Goal: Task Accomplishment & Management: Complete application form

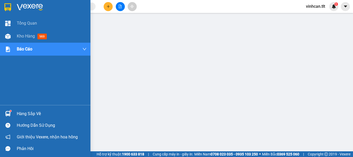
drag, startPoint x: 33, startPoint y: 114, endPoint x: 57, endPoint y: 114, distance: 23.5
click at [34, 114] on div "Hàng sắp về" at bounding box center [52, 114] width 70 height 8
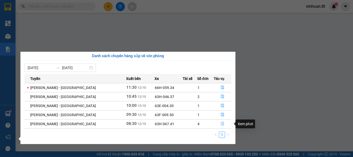
click at [221, 123] on icon "file-done" at bounding box center [223, 124] width 4 height 4
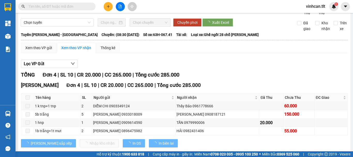
scroll to position [31, 0]
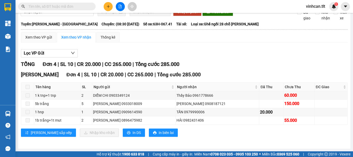
click at [44, 4] on input "text" at bounding box center [58, 7] width 61 height 6
click at [62, 3] on span at bounding box center [57, 7] width 78 height 8
click at [61, 6] on input "text" at bounding box center [58, 7] width 61 height 6
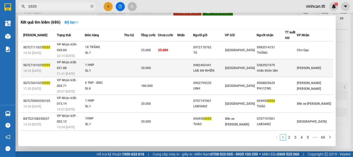
type input "0555"
click at [220, 63] on div "0982402441" at bounding box center [208, 65] width 31 height 5
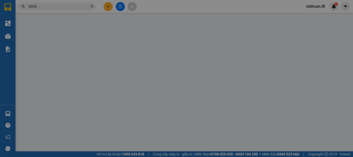
type input "0982402441"
type input "LAB AN NHIÊN"
type input "0383927479"
type input "nhân thiện tâm"
type input "0"
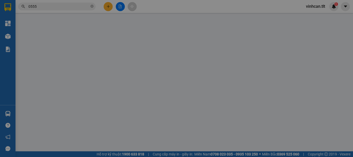
type input "20.000"
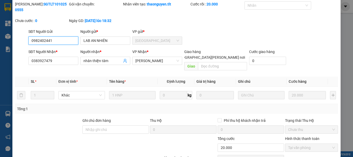
scroll to position [35, 0]
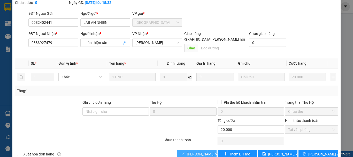
click at [191, 151] on span "[PERSON_NAME] và [PERSON_NAME] hàng" at bounding box center [222, 154] width 70 height 6
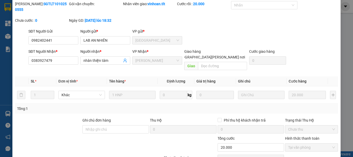
scroll to position [0, 0]
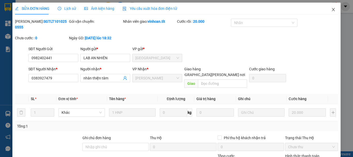
click at [332, 11] on icon "close" at bounding box center [333, 9] width 3 height 3
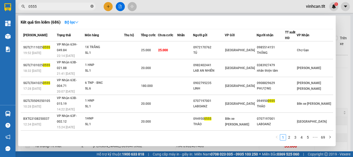
click at [91, 7] on icon "close-circle" at bounding box center [91, 6] width 3 height 3
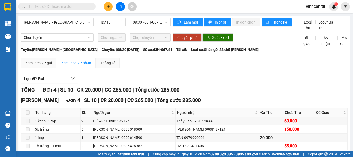
click at [83, 6] on input "text" at bounding box center [58, 7] width 61 height 6
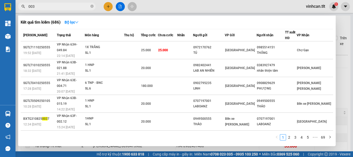
type input "0033"
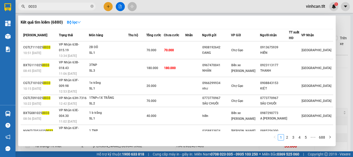
click at [92, 4] on span at bounding box center [91, 6] width 3 height 5
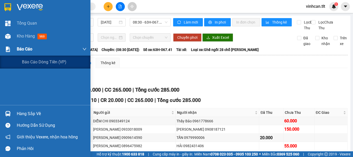
click at [26, 46] on span "Báo cáo" at bounding box center [25, 49] width 16 height 6
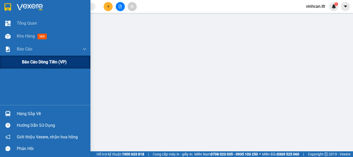
click at [44, 63] on span "Báo cáo dòng tiền (VP)" at bounding box center [44, 62] width 45 height 6
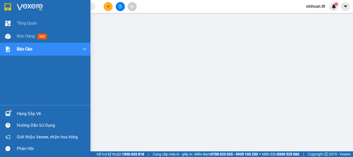
click at [34, 110] on div "Hàng sắp về" at bounding box center [52, 114] width 70 height 8
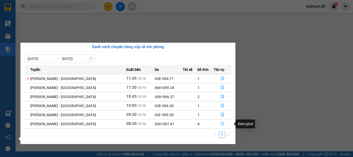
click at [221, 123] on icon "file-done" at bounding box center [223, 124] width 4 height 4
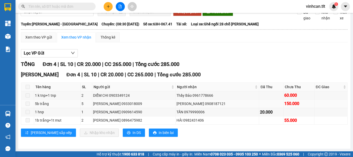
scroll to position [31, 0]
